Goal: Transaction & Acquisition: Subscribe to service/newsletter

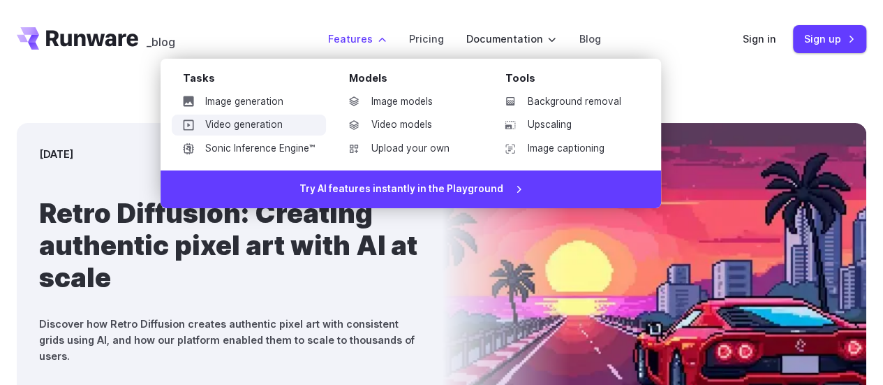
click at [260, 116] on link "Video generation" at bounding box center [249, 124] width 154 height 21
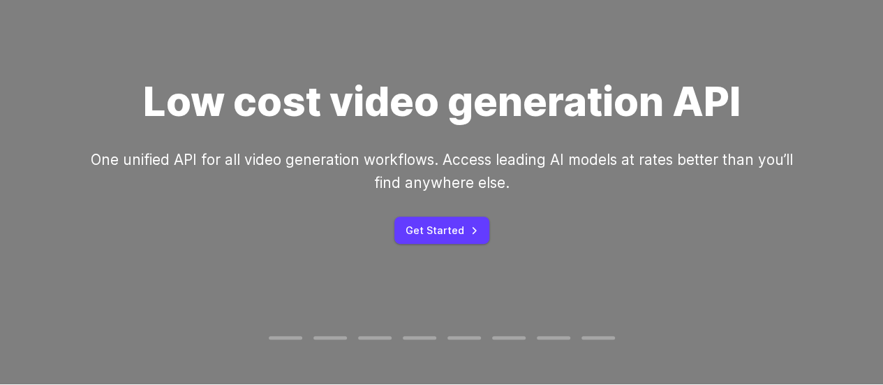
scroll to position [151, 0]
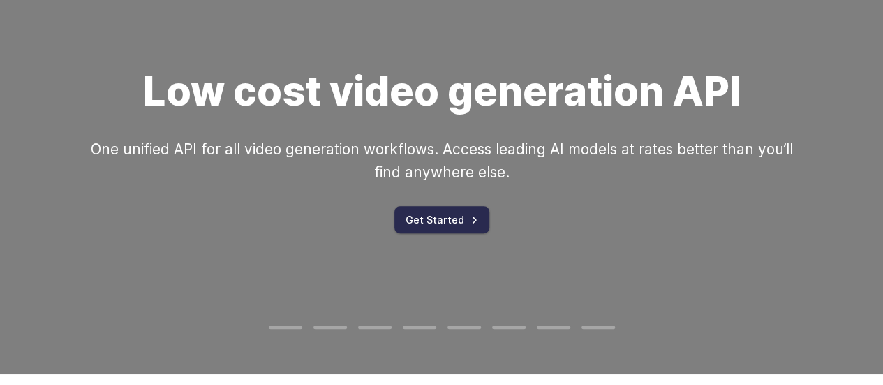
click at [438, 224] on link "Get Started" at bounding box center [441, 219] width 95 height 27
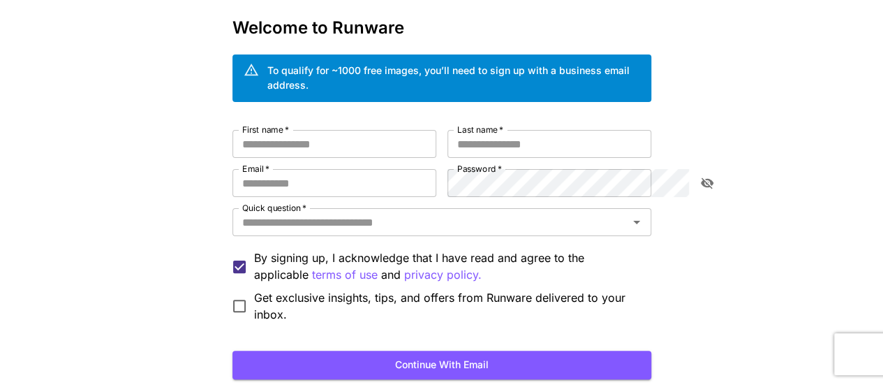
scroll to position [140, 0]
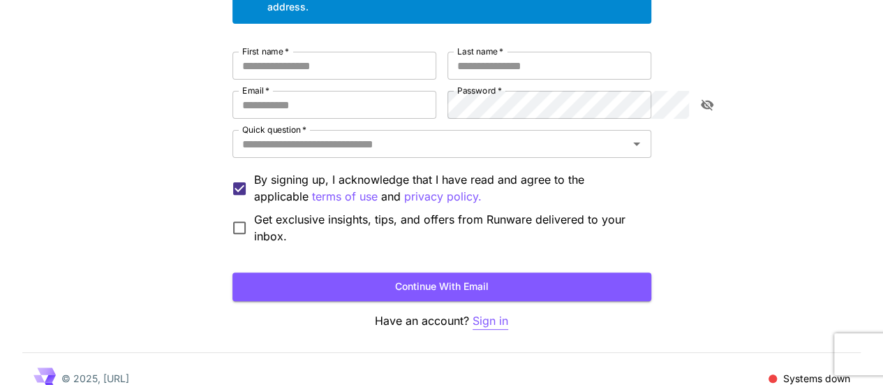
click at [505, 312] on p "Sign in" at bounding box center [490, 320] width 36 height 17
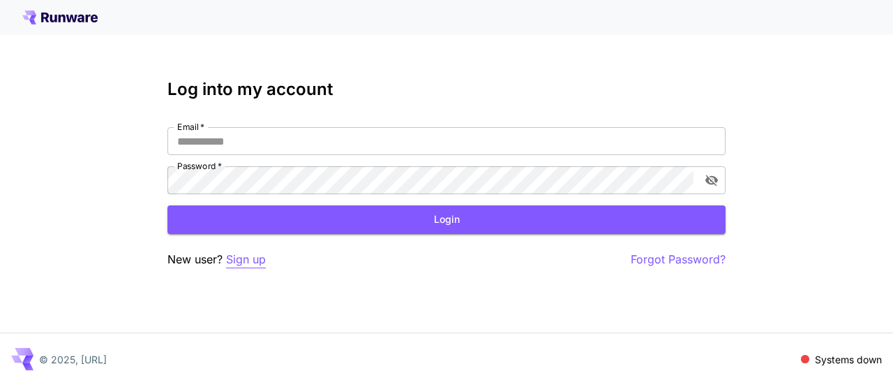
click at [248, 259] on p "Sign up" at bounding box center [246, 259] width 40 height 17
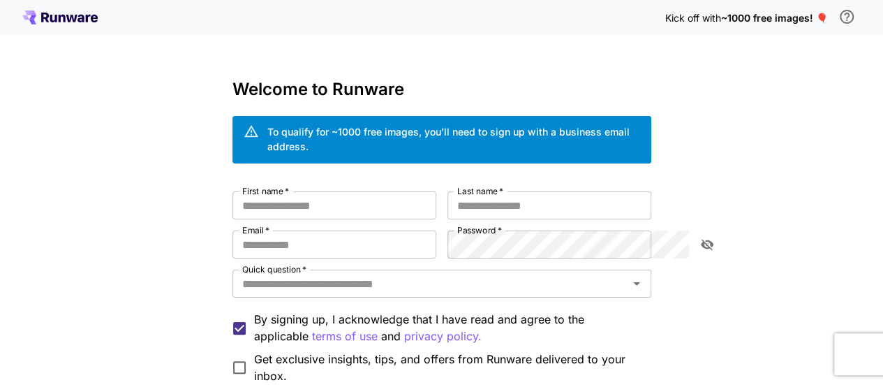
scroll to position [140, 0]
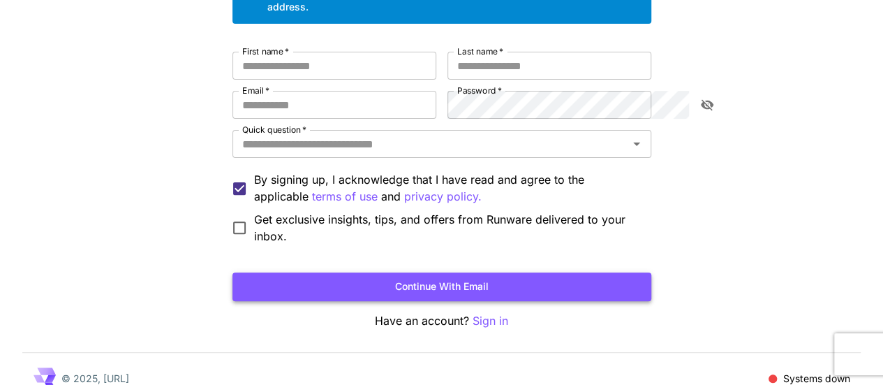
click at [392, 272] on button "Continue with email" at bounding box center [441, 286] width 419 height 29
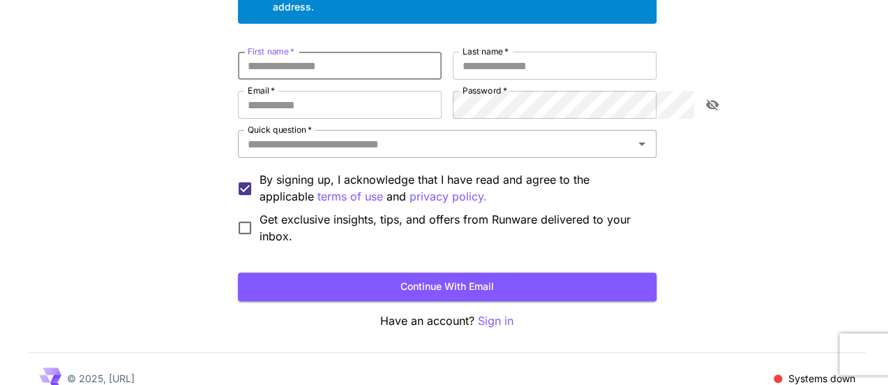
scroll to position [0, 0]
